Goal: Task Accomplishment & Management: Manage account settings

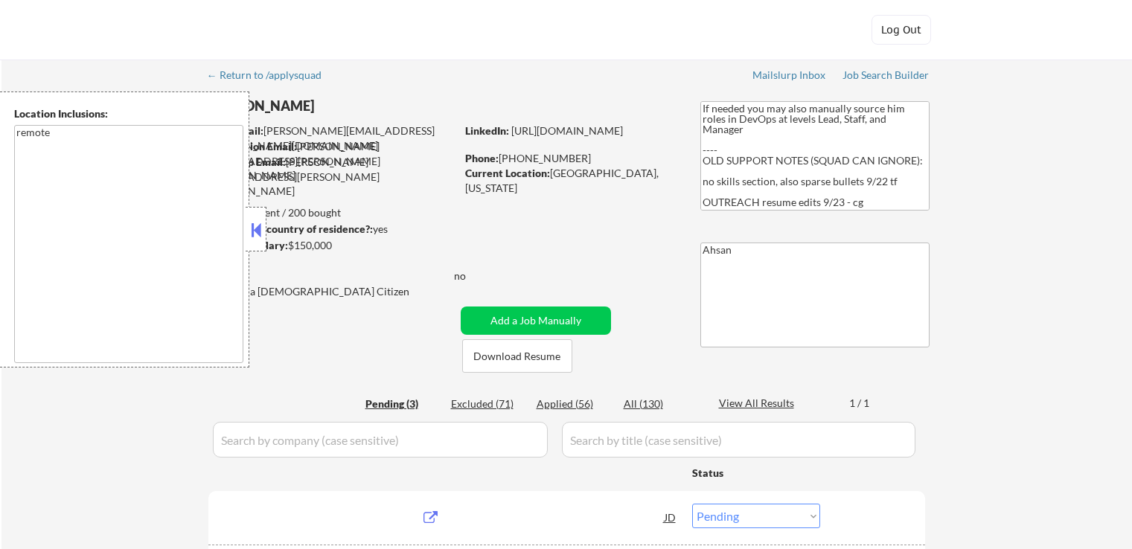
select select ""pending""
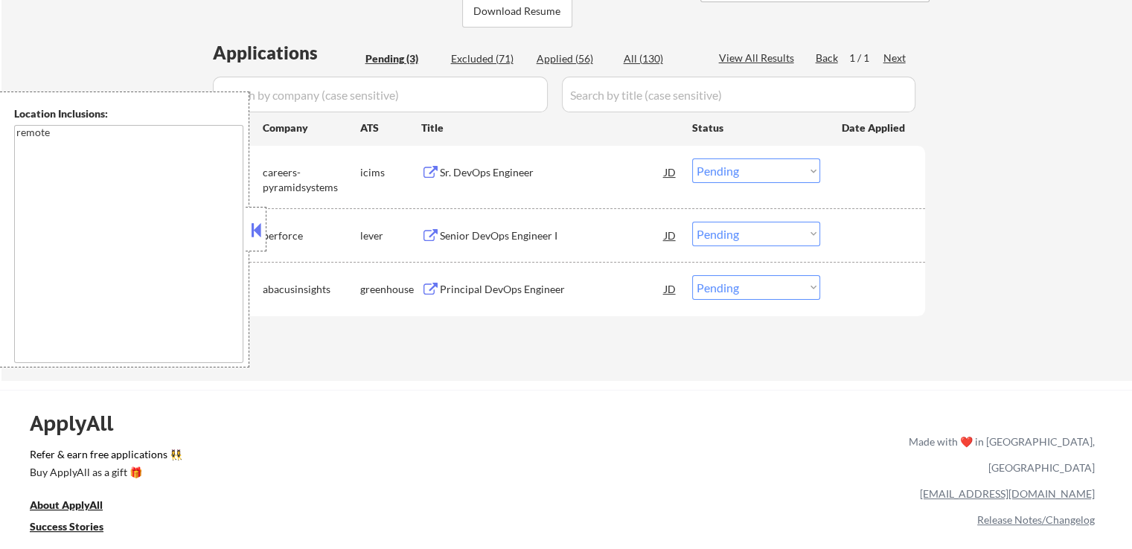
scroll to position [372, 0]
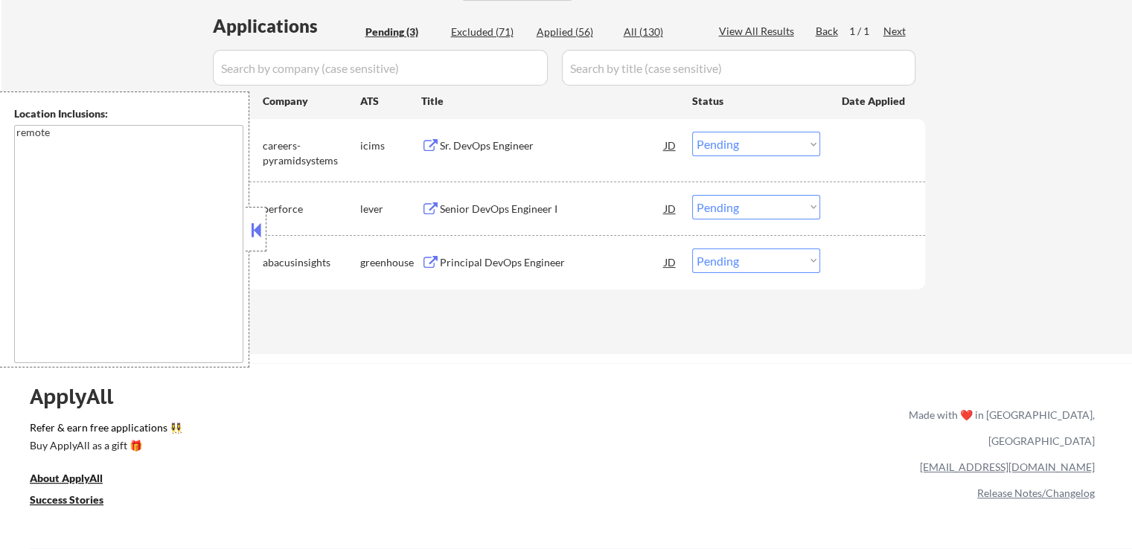
click at [523, 151] on div "Sr. DevOps Engineer" at bounding box center [552, 145] width 225 height 15
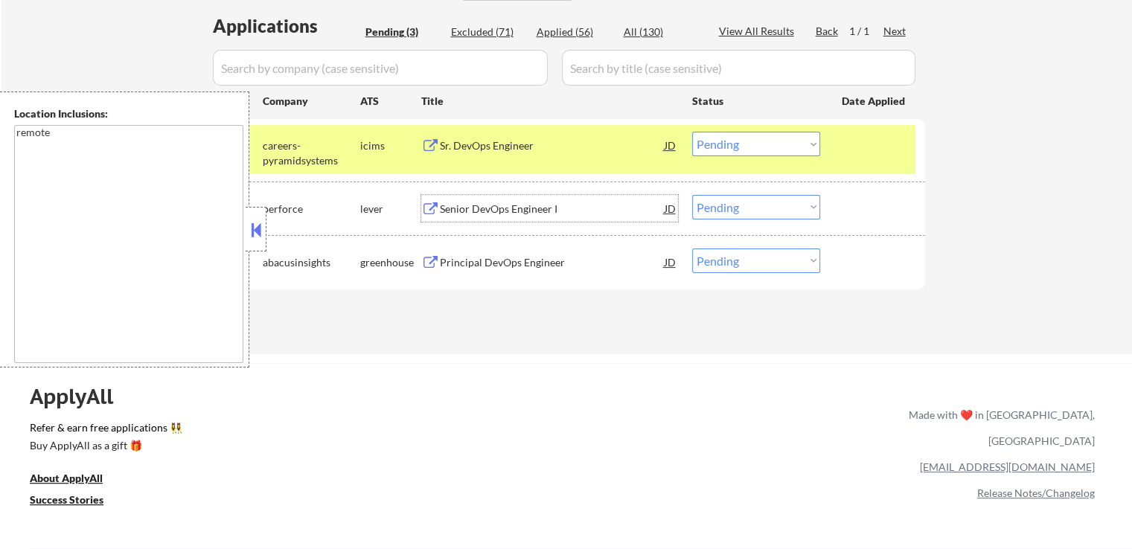
click at [524, 202] on div "Senior DevOps Engineer I" at bounding box center [552, 209] width 225 height 15
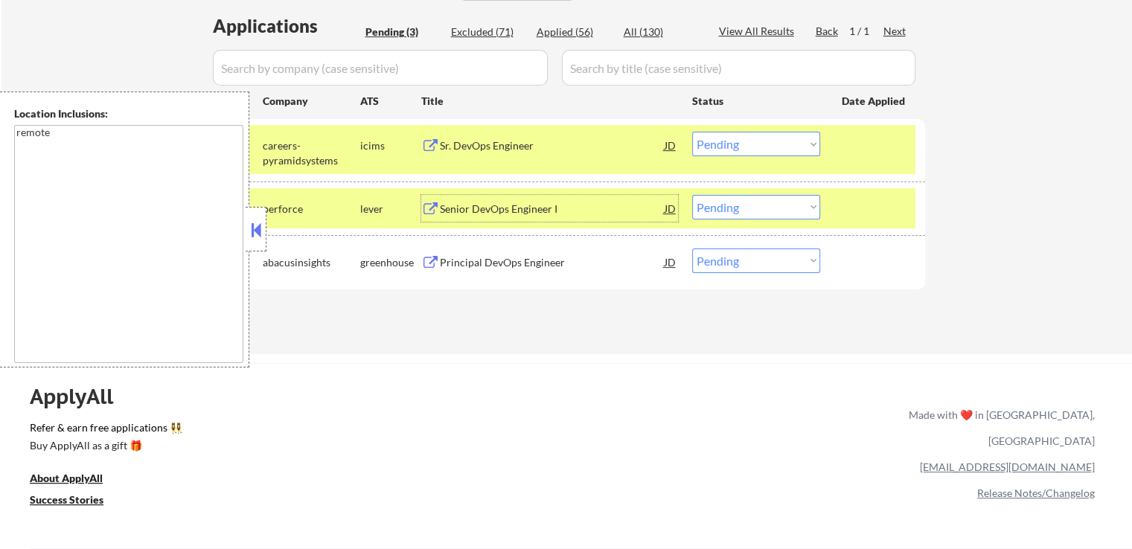
drag, startPoint x: 746, startPoint y: 204, endPoint x: 744, endPoint y: 213, distance: 9.2
click at [746, 205] on select "Choose an option... Pending Applied Excluded (Questions) Excluded (Expired) Exc…" at bounding box center [756, 207] width 128 height 25
click at [692, 195] on select "Choose an option... Pending Applied Excluded (Questions) Excluded (Expired) Exc…" at bounding box center [756, 207] width 128 height 25
select select ""pending""
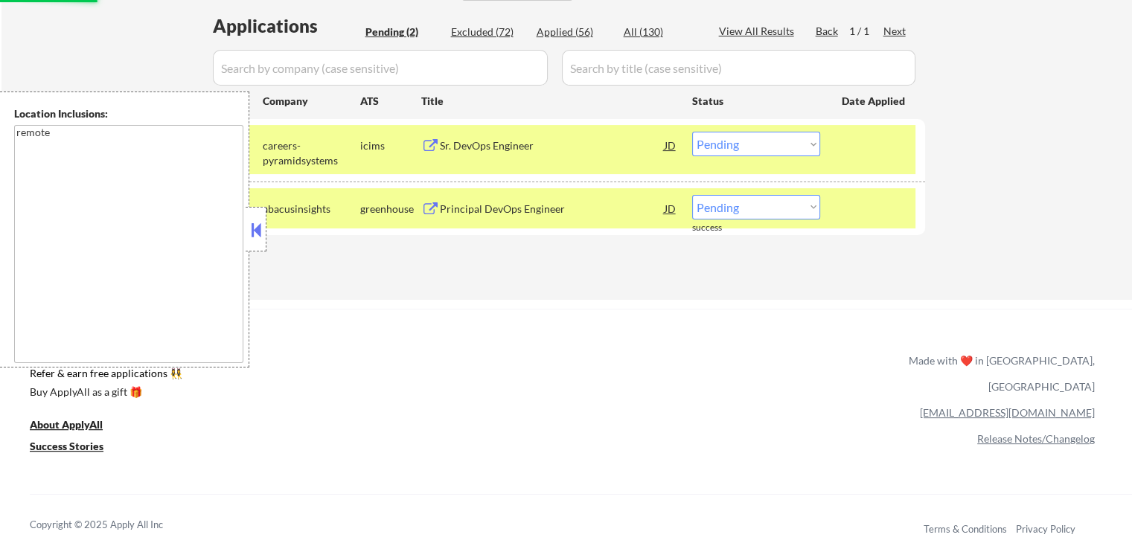
click at [541, 209] on div "Principal DevOps Engineer" at bounding box center [552, 209] width 225 height 15
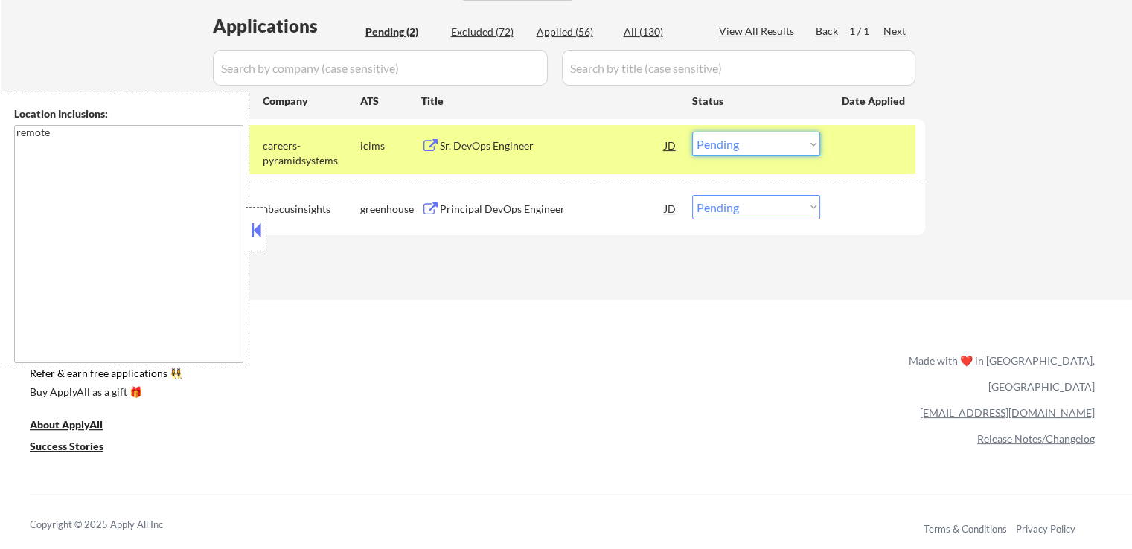
click at [755, 143] on select "Choose an option... Pending Applied Excluded (Questions) Excluded (Expired) Exc…" at bounding box center [756, 144] width 128 height 25
click at [692, 132] on select "Choose an option... Pending Applied Excluded (Questions) Excluded (Expired) Exc…" at bounding box center [756, 144] width 128 height 25
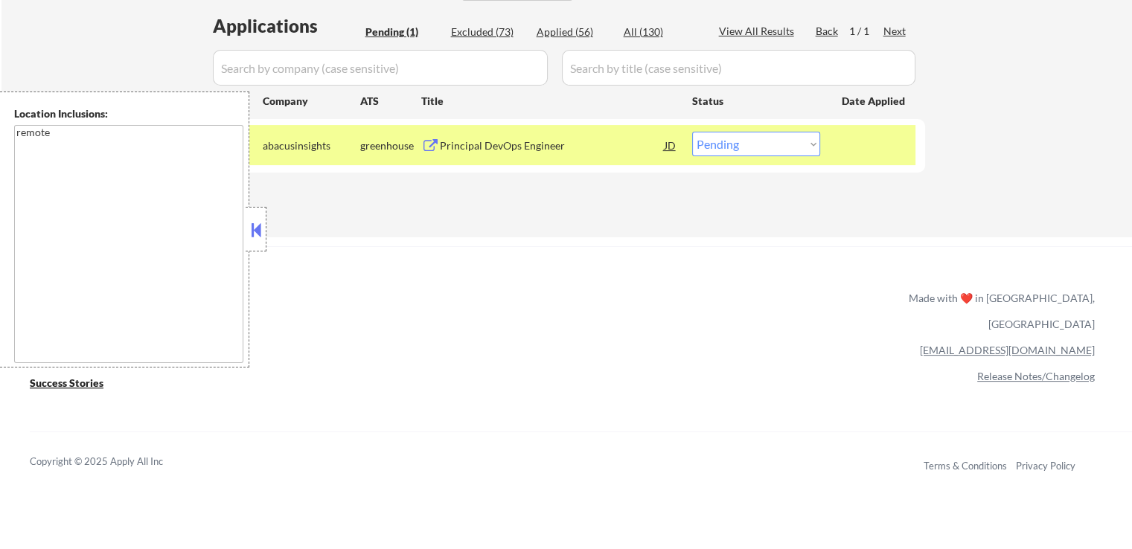
click at [732, 153] on select "Choose an option... Pending Applied Excluded (Questions) Excluded (Expired) Exc…" at bounding box center [756, 144] width 128 height 25
select select ""applied""
click at [692, 132] on select "Choose an option... Pending Applied Excluded (Questions) Excluded (Expired) Exc…" at bounding box center [756, 144] width 128 height 25
